Goal: Task Accomplishment & Management: Use online tool/utility

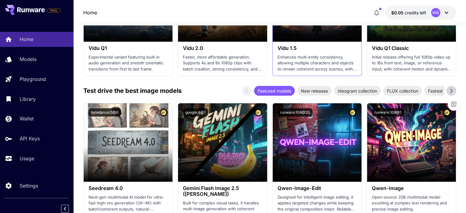
scroll to position [797, 0]
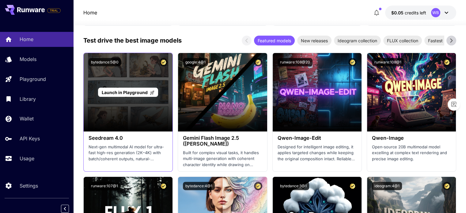
click at [120, 93] on span "Launch in Playground" at bounding box center [125, 92] width 46 height 5
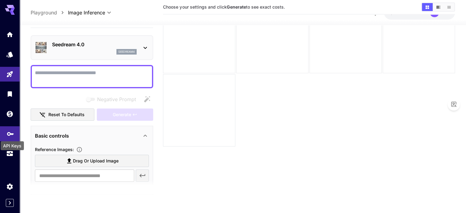
click at [10, 133] on icon "API Keys" at bounding box center [10, 132] width 7 height 4
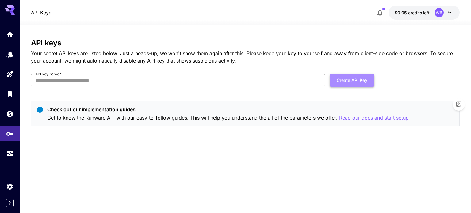
click at [353, 83] on button "Create API Key" at bounding box center [352, 80] width 44 height 13
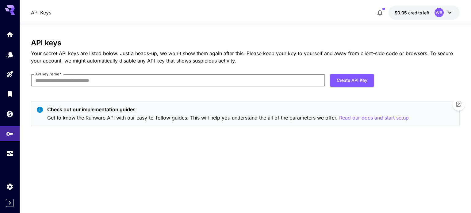
click at [250, 80] on input "API key name   *" at bounding box center [178, 80] width 294 height 12
type input "**********"
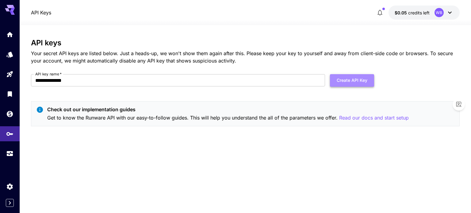
click at [356, 81] on button "Create API Key" at bounding box center [352, 80] width 44 height 13
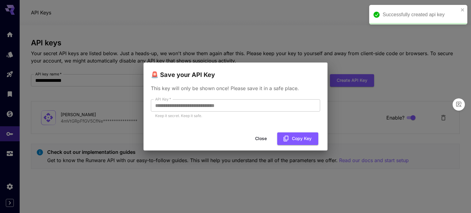
click at [367, 45] on div "**********" at bounding box center [235, 106] width 471 height 213
click at [464, 10] on icon "close" at bounding box center [463, 9] width 4 height 5
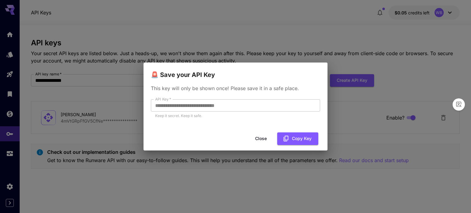
click at [266, 142] on button "Close" at bounding box center [261, 138] width 28 height 13
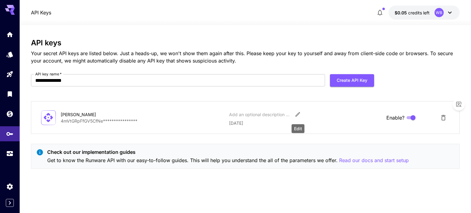
click at [299, 114] on icon "Edit" at bounding box center [298, 114] width 5 height 5
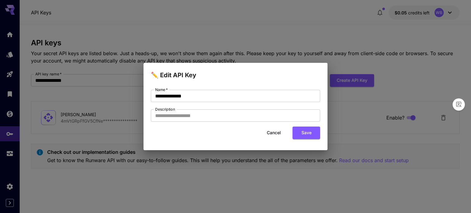
click at [182, 167] on div "**********" at bounding box center [235, 106] width 471 height 213
click at [266, 132] on button "Cancel" at bounding box center [274, 133] width 28 height 13
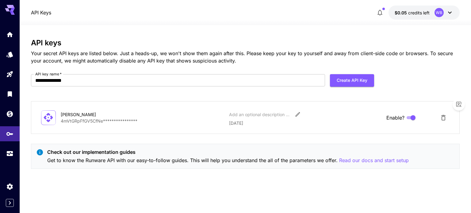
click at [44, 115] on icon at bounding box center [48, 117] width 11 height 11
click at [420, 16] on div "$0.05" at bounding box center [412, 23] width 18 height 14
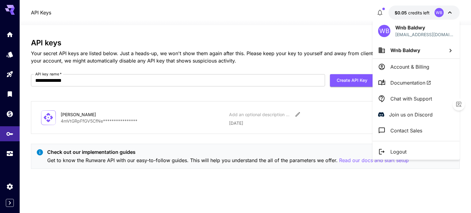
click at [450, 11] on div at bounding box center [235, 106] width 471 height 213
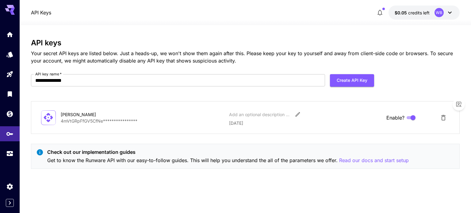
click at [450, 12] on icon at bounding box center [449, 12] width 7 height 7
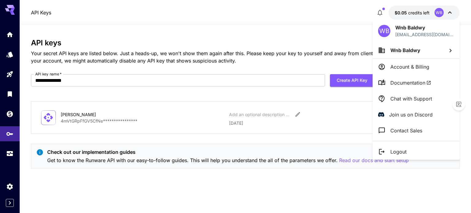
click at [383, 13] on div at bounding box center [235, 106] width 471 height 213
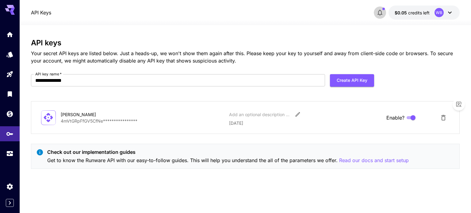
click at [382, 13] on icon "button" at bounding box center [379, 13] width 5 height 6
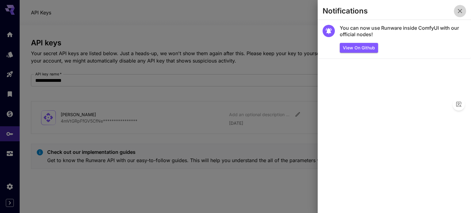
click at [458, 12] on icon "button" at bounding box center [459, 10] width 7 height 7
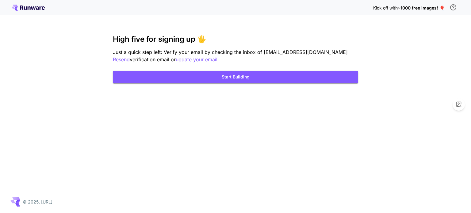
click at [28, 7] on icon at bounding box center [29, 7] width 3 height 3
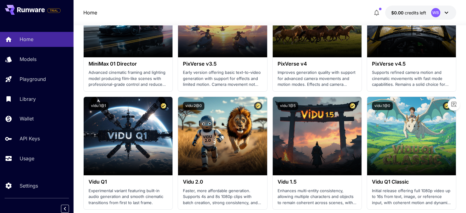
scroll to position [797, 0]
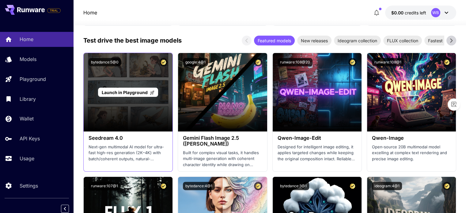
click at [142, 90] on span "Launch in Playground" at bounding box center [125, 92] width 46 height 5
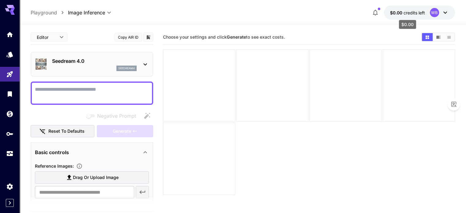
click at [419, 13] on span "credits left" at bounding box center [414, 12] width 21 height 5
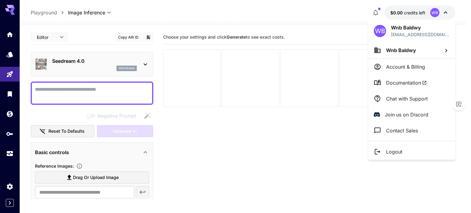
click at [419, 13] on div at bounding box center [235, 106] width 471 height 213
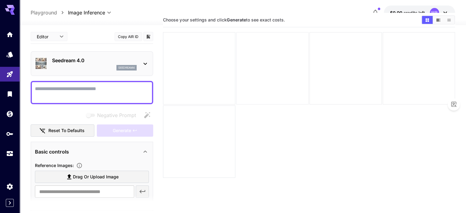
scroll to position [31, 0]
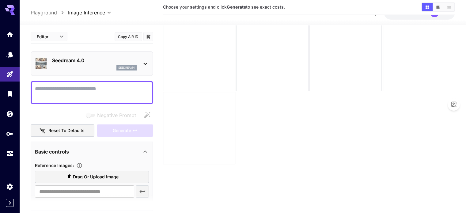
click at [200, 52] on div at bounding box center [199, 55] width 72 height 72
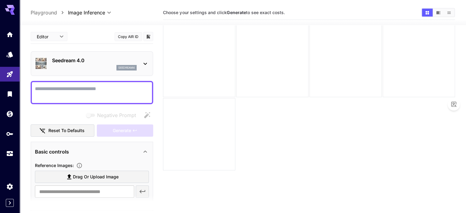
scroll to position [0, 0]
